Goal: Task Accomplishment & Management: Use online tool/utility

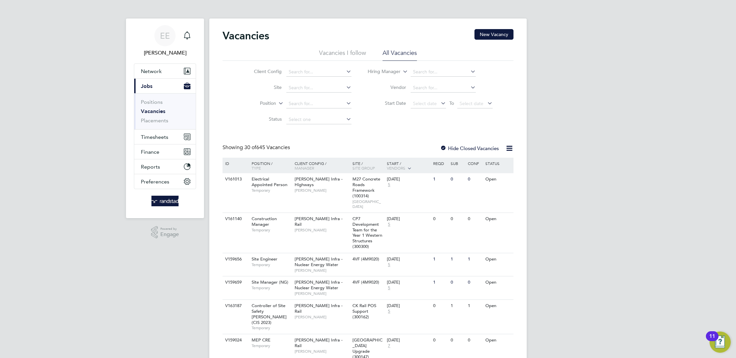
click at [277, 107] on li "Position" at bounding box center [298, 104] width 124 height 16
click at [277, 105] on icon at bounding box center [277, 102] width 0 height 6
click at [161, 122] on link "Placements" at bounding box center [154, 120] width 27 height 6
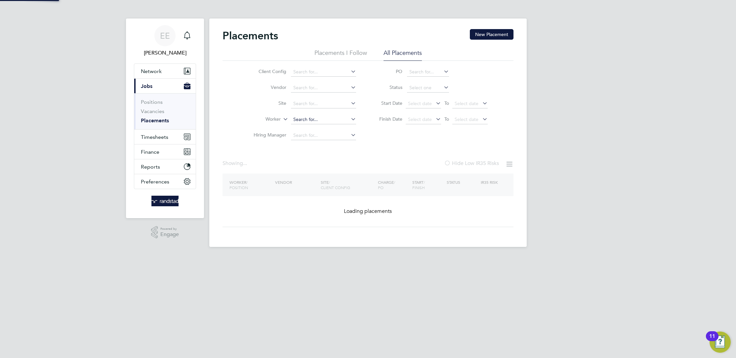
click at [302, 118] on input at bounding box center [323, 119] width 65 height 9
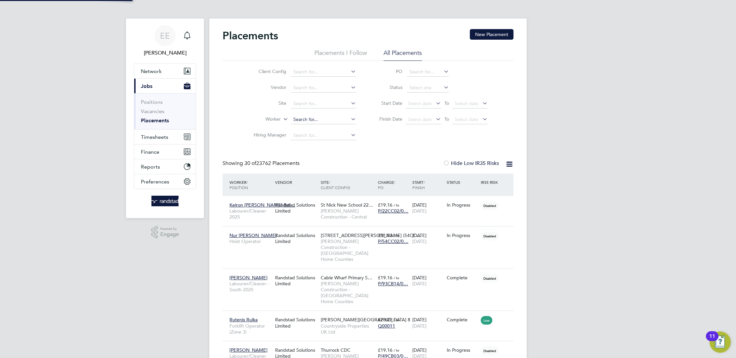
click at [302, 121] on input at bounding box center [323, 119] width 65 height 9
click at [332, 130] on b "Instone" at bounding box center [340, 129] width 16 height 6
type input "[PERSON_NAME]"
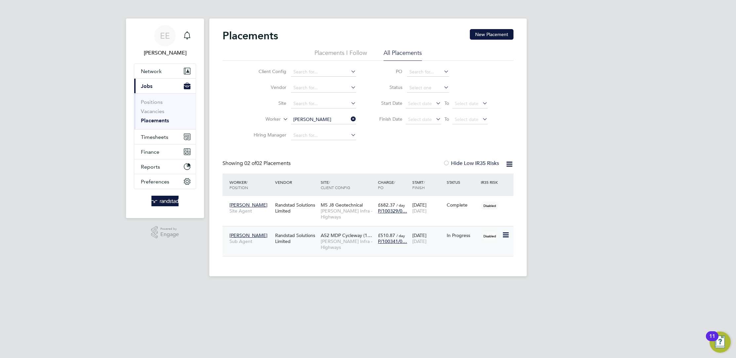
click at [346, 246] on span "[PERSON_NAME] Infra - Highways" at bounding box center [348, 245] width 54 height 12
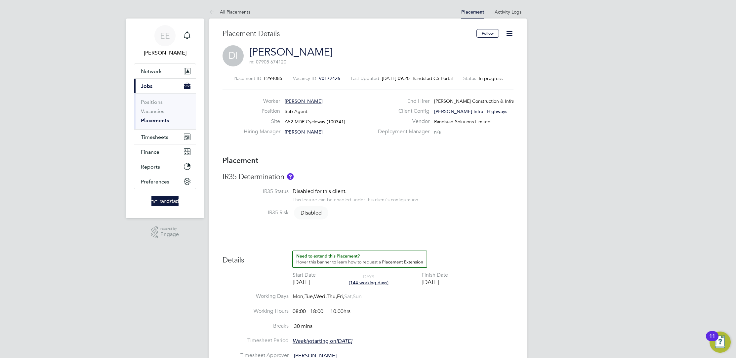
click at [510, 36] on icon at bounding box center [510, 33] width 8 height 8
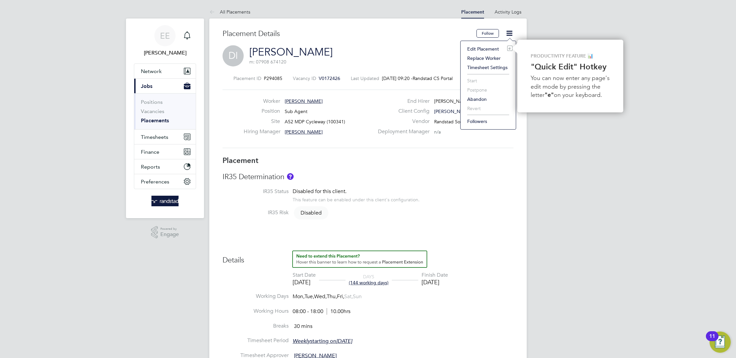
drag, startPoint x: 360, startPoint y: 67, endPoint x: 356, endPoint y: 65, distance: 4.5
click at [359, 67] on div "Placement Details Follow DI [PERSON_NAME] m: 07908 674120 Placement ID P294085 …" at bounding box center [368, 92] width 291 height 127
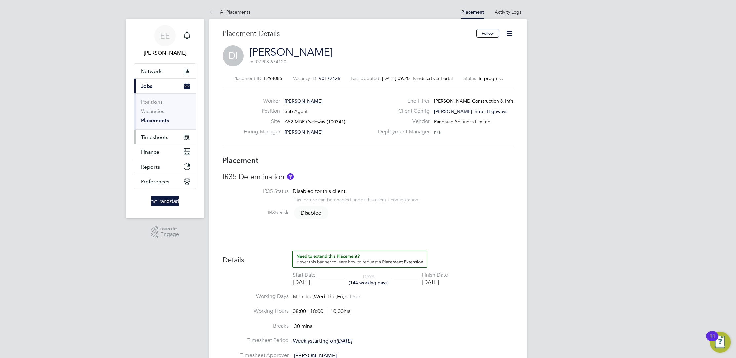
click at [159, 135] on span "Timesheets" at bounding box center [154, 137] width 27 height 6
click at [158, 119] on link "Timesheets" at bounding box center [154, 117] width 27 height 6
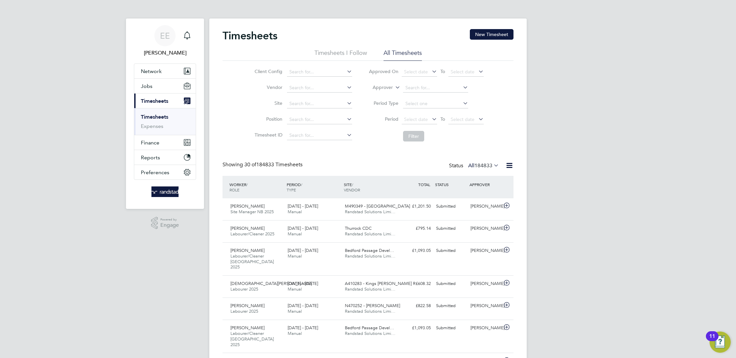
click at [391, 88] on label "Approver" at bounding box center [378, 87] width 30 height 7
click at [380, 98] on li "Worker" at bounding box center [377, 95] width 32 height 9
click at [426, 85] on input at bounding box center [435, 87] width 65 height 9
click at [444, 99] on b "Instone" at bounding box center [452, 97] width 16 height 6
type input "[PERSON_NAME]"
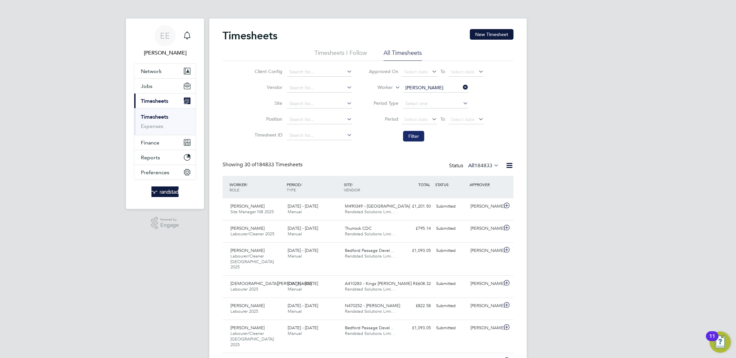
click at [419, 138] on button "Filter" at bounding box center [413, 136] width 21 height 11
